Goal: Find specific page/section: Find specific page/section

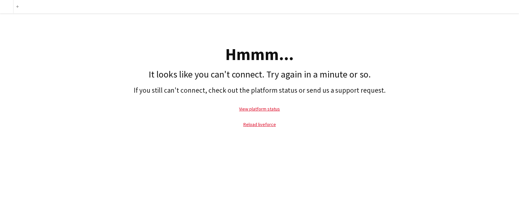
click at [7, 3] on div at bounding box center [6, 6] width 13 height 13
click at [246, 75] on h1 "It looks like you can't connect. Try again in a minute or so." at bounding box center [259, 74] width 512 height 11
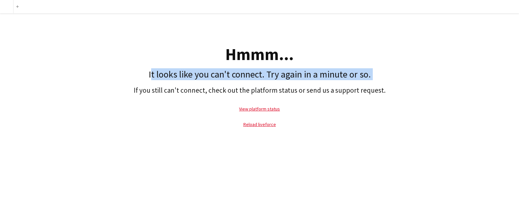
click at [246, 75] on h1 "It looks like you can't connect. Try again in a minute or so." at bounding box center [259, 74] width 512 height 11
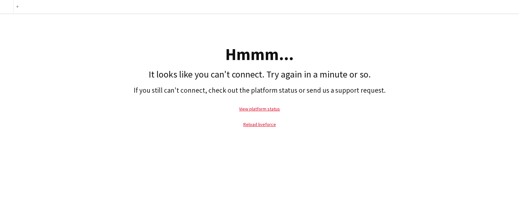
click at [269, 94] on h2 "If you still can't connect, check out the platform status or send us a support …" at bounding box center [259, 90] width 512 height 8
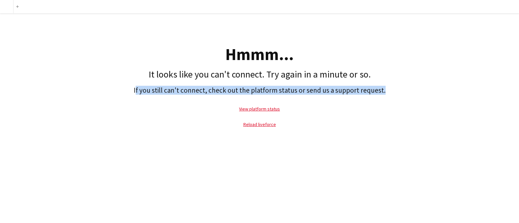
click at [269, 94] on h2 "If you still can't connect, check out the platform status or send us a support …" at bounding box center [259, 90] width 512 height 8
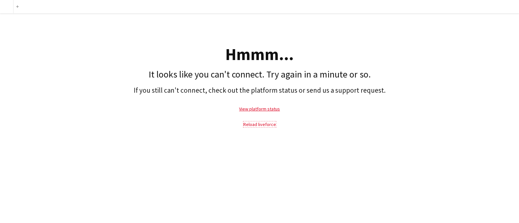
click at [259, 126] on link "Reload liveforce" at bounding box center [259, 124] width 33 height 6
click at [261, 109] on link "View platform status" at bounding box center [259, 109] width 41 height 6
